Goal: Task Accomplishment & Management: Use online tool/utility

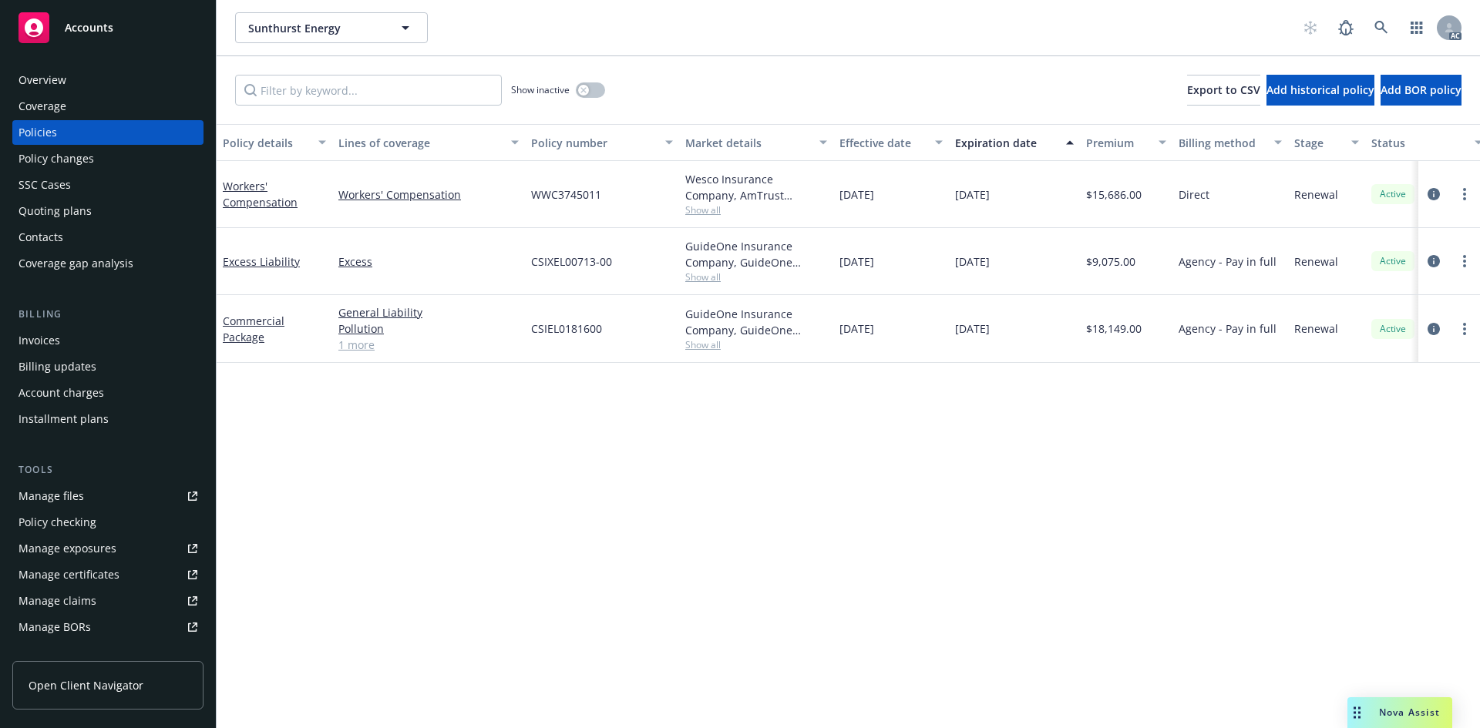
click at [366, 343] on link "1 more" at bounding box center [428, 345] width 180 height 16
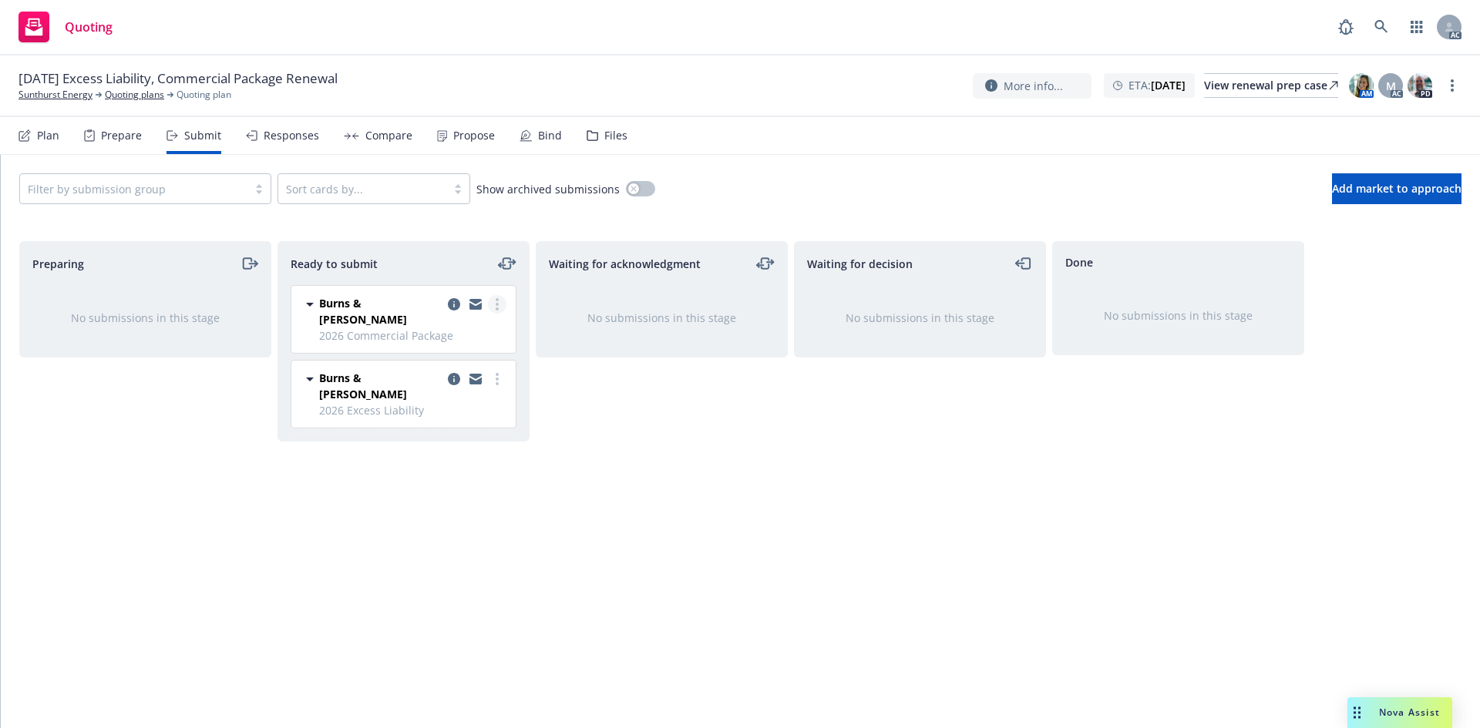
click at [496, 303] on icon "more" at bounding box center [497, 304] width 3 height 12
click at [449, 369] on span "Log acknowledgement" at bounding box center [427, 366] width 152 height 15
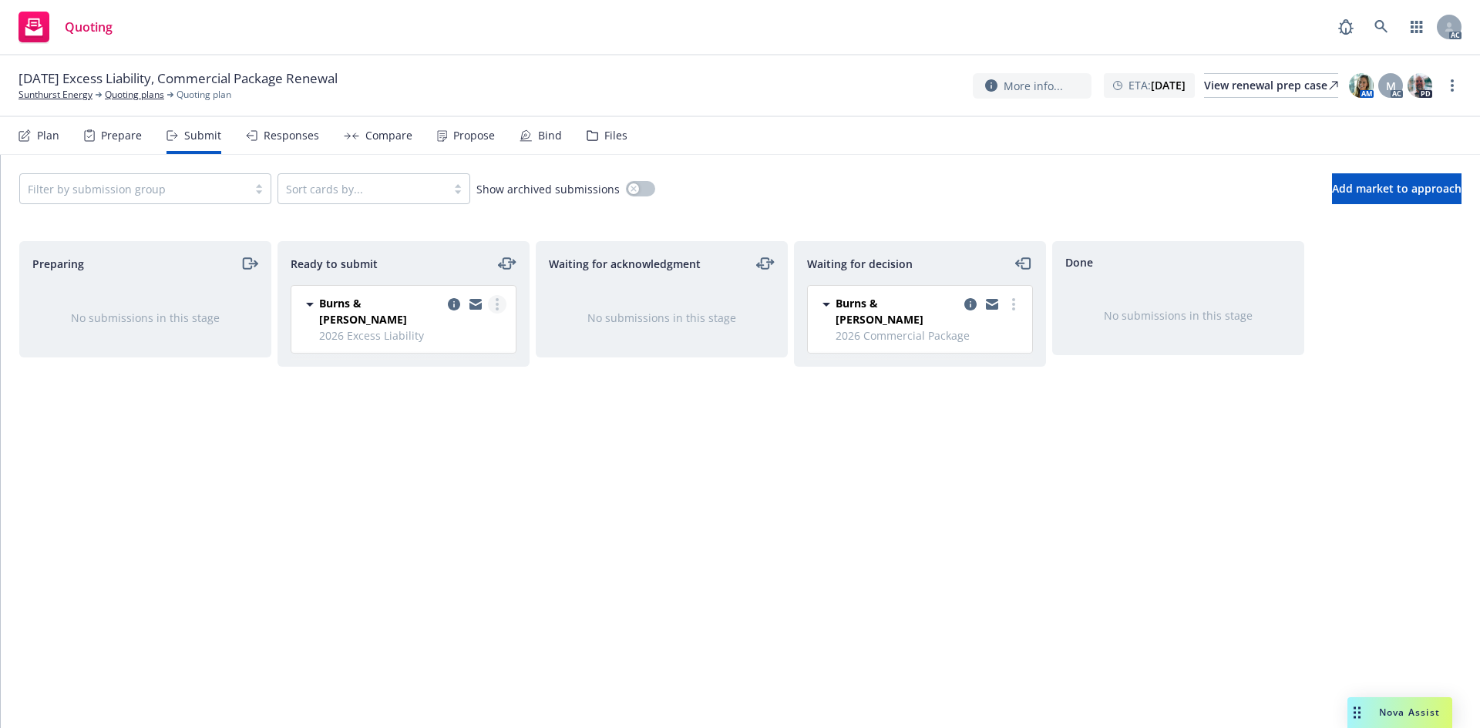
click at [496, 306] on icon "more" at bounding box center [497, 304] width 3 height 12
click at [453, 363] on span "Log acknowledgement" at bounding box center [427, 366] width 152 height 15
